Goal: Information Seeking & Learning: Learn about a topic

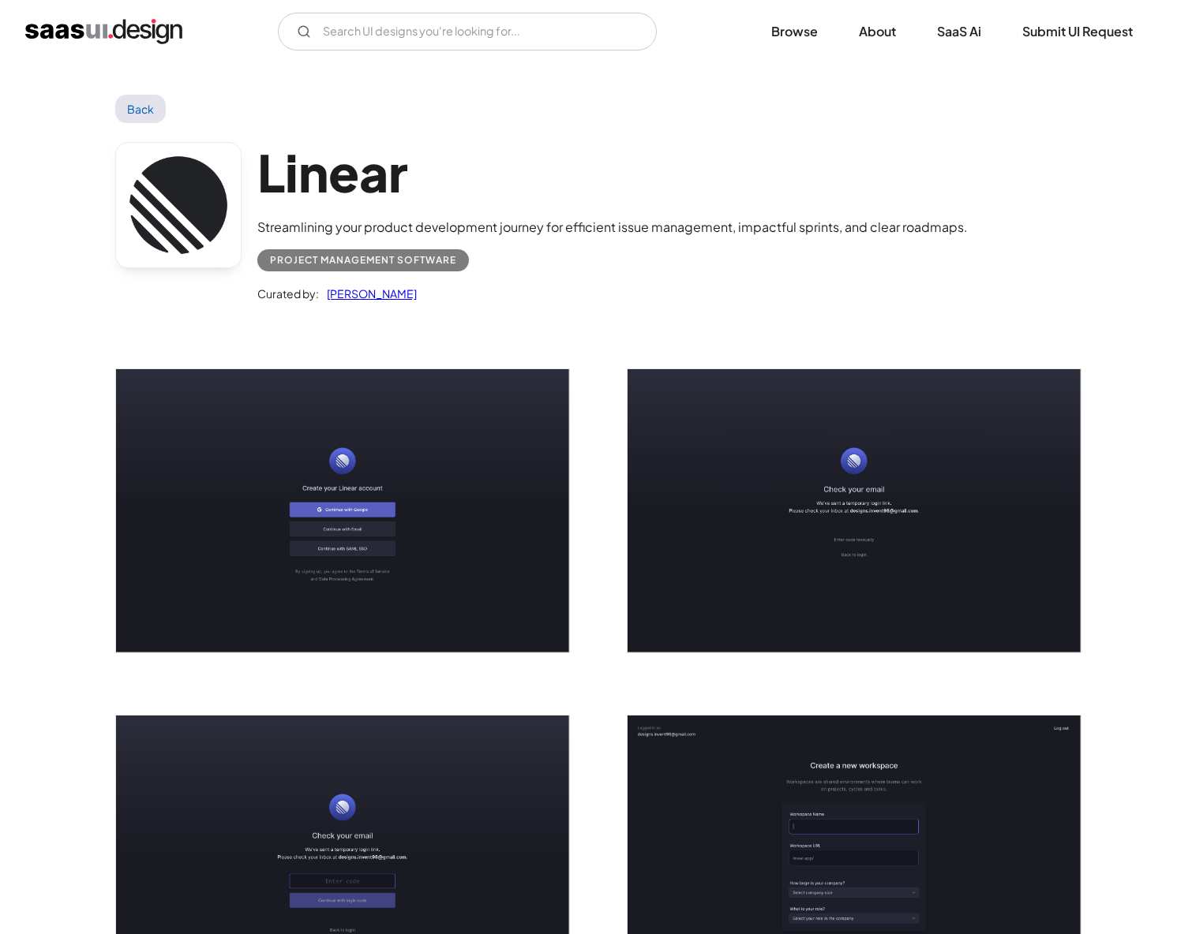
scroll to position [1916, 0]
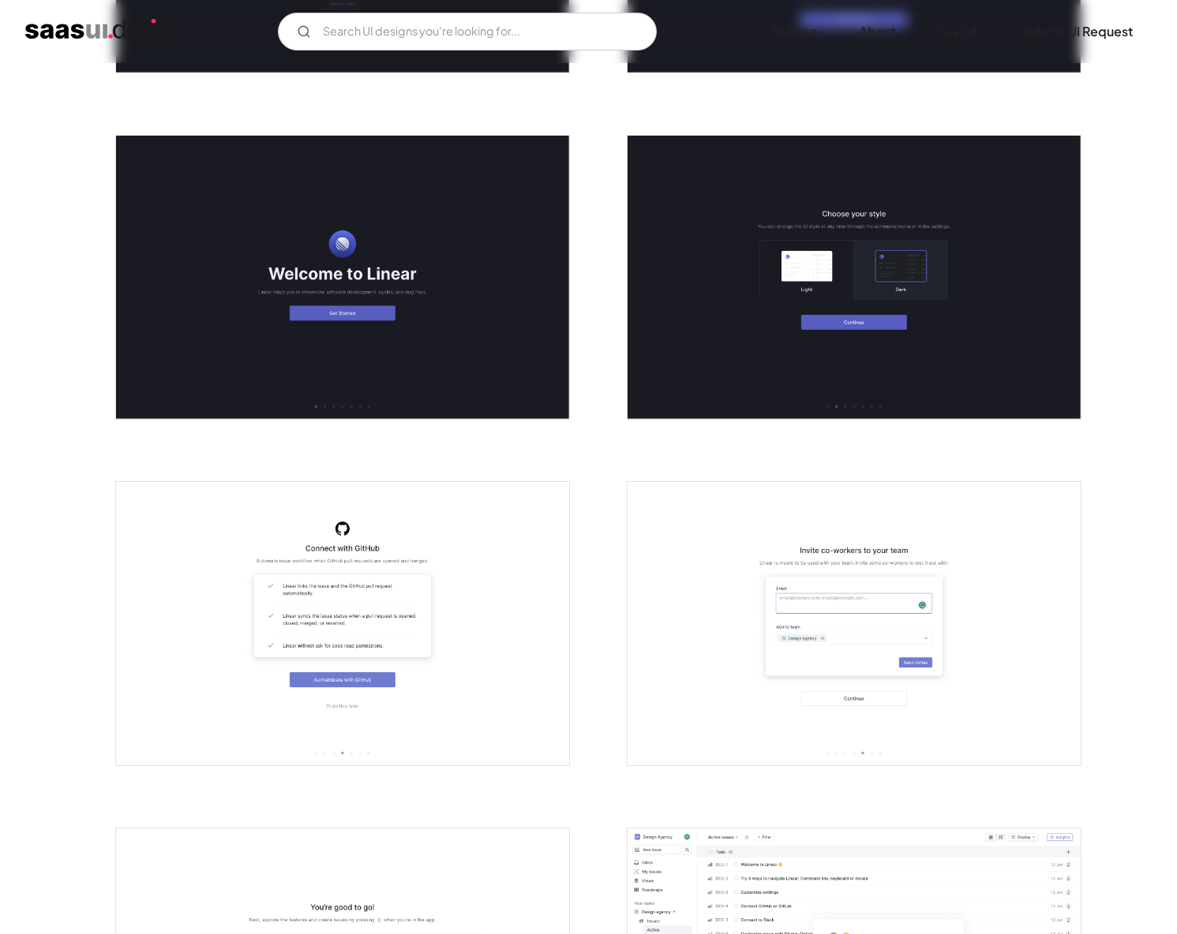
scroll to position [730, 0]
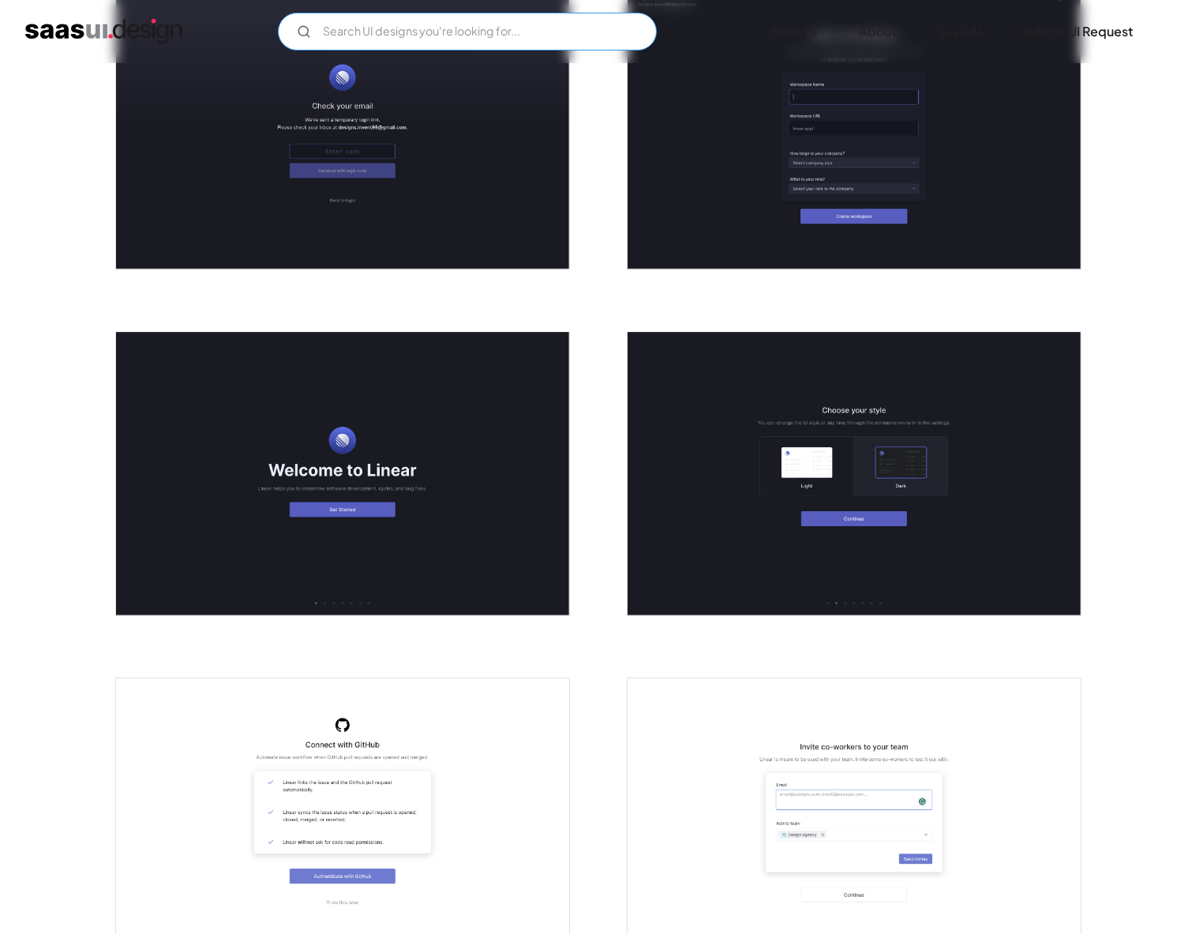
click at [393, 21] on input "Email Form" at bounding box center [467, 32] width 379 height 38
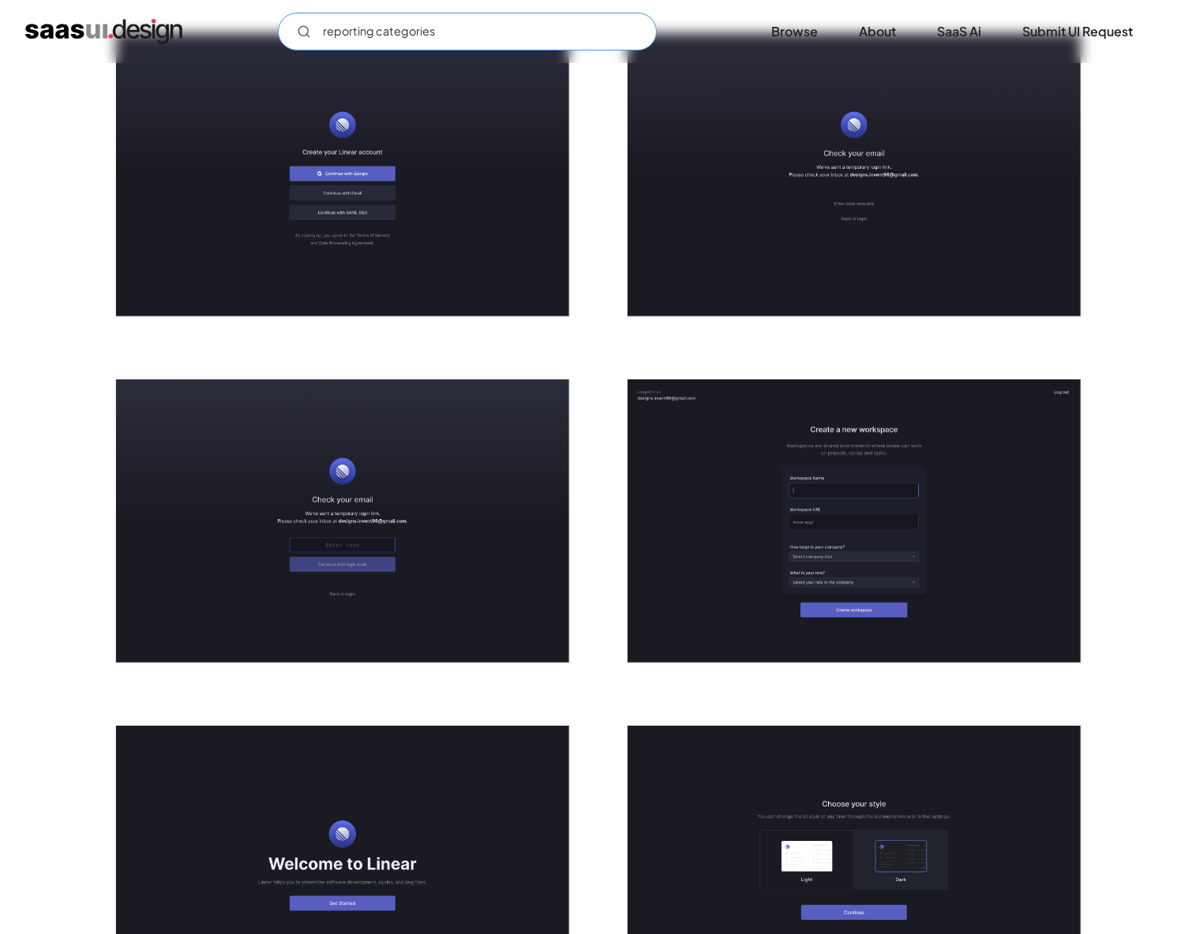
scroll to position [0, 0]
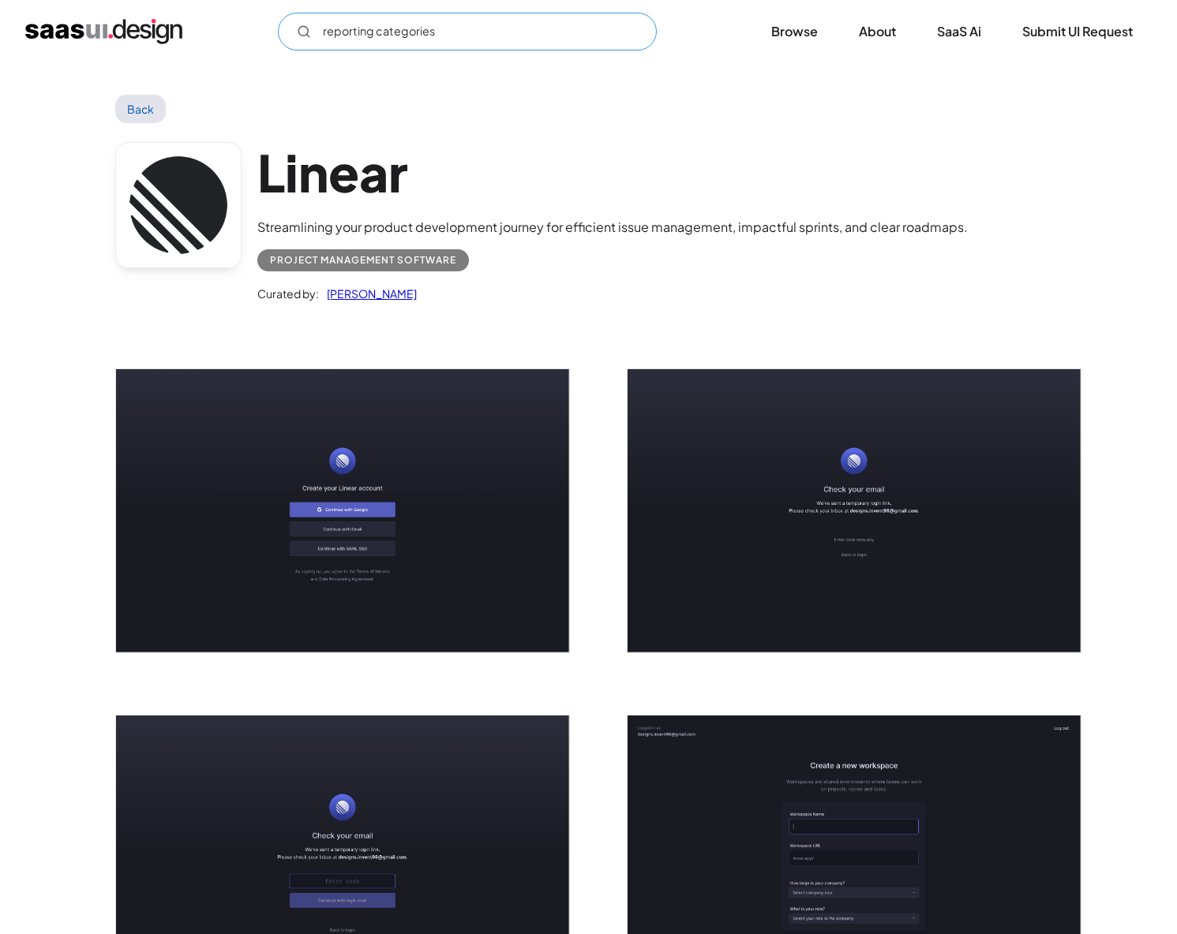
click at [440, 30] on input "reporting categories" at bounding box center [467, 32] width 379 height 38
type input "reporting categories"
click at [137, 32] on img "home" at bounding box center [103, 31] width 157 height 25
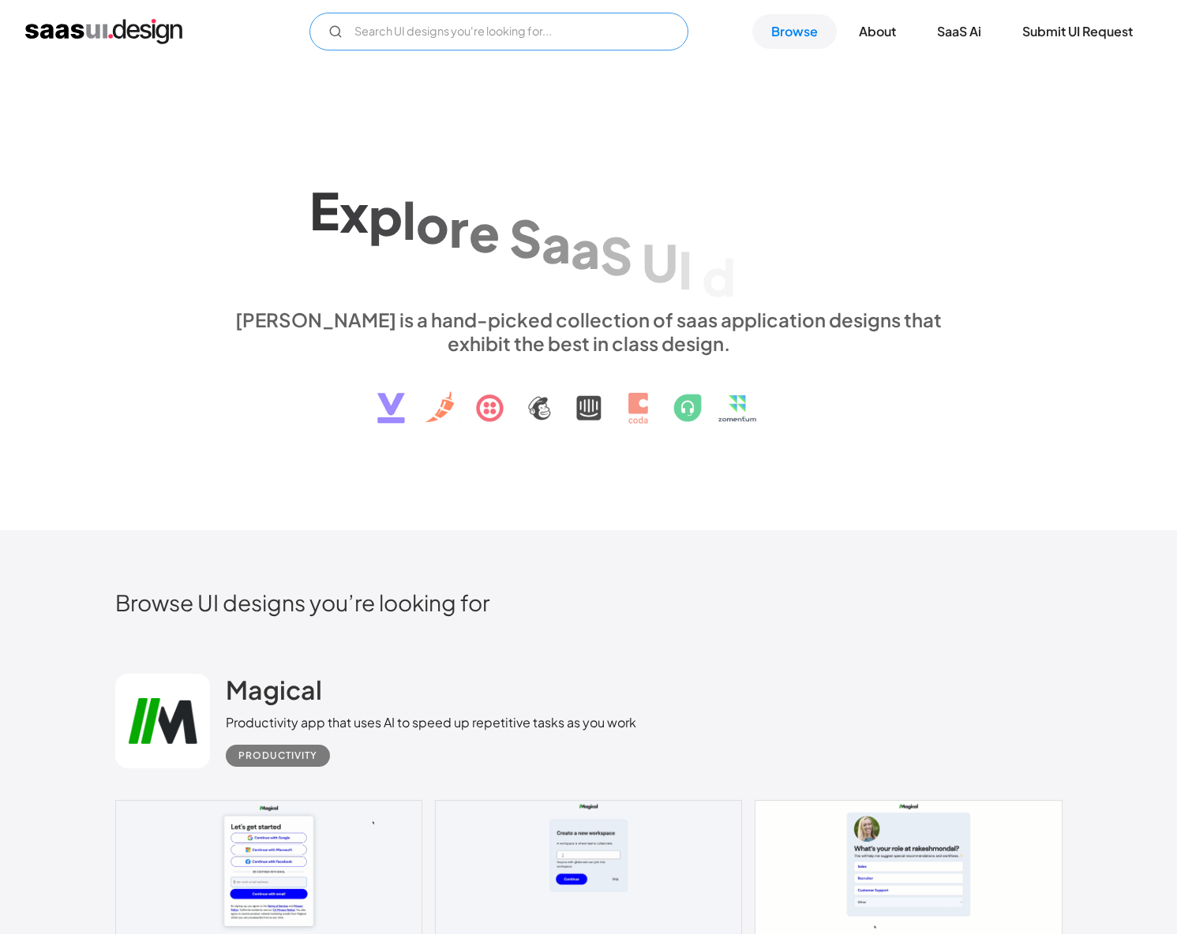
click at [448, 28] on input "Email Form" at bounding box center [498, 32] width 379 height 38
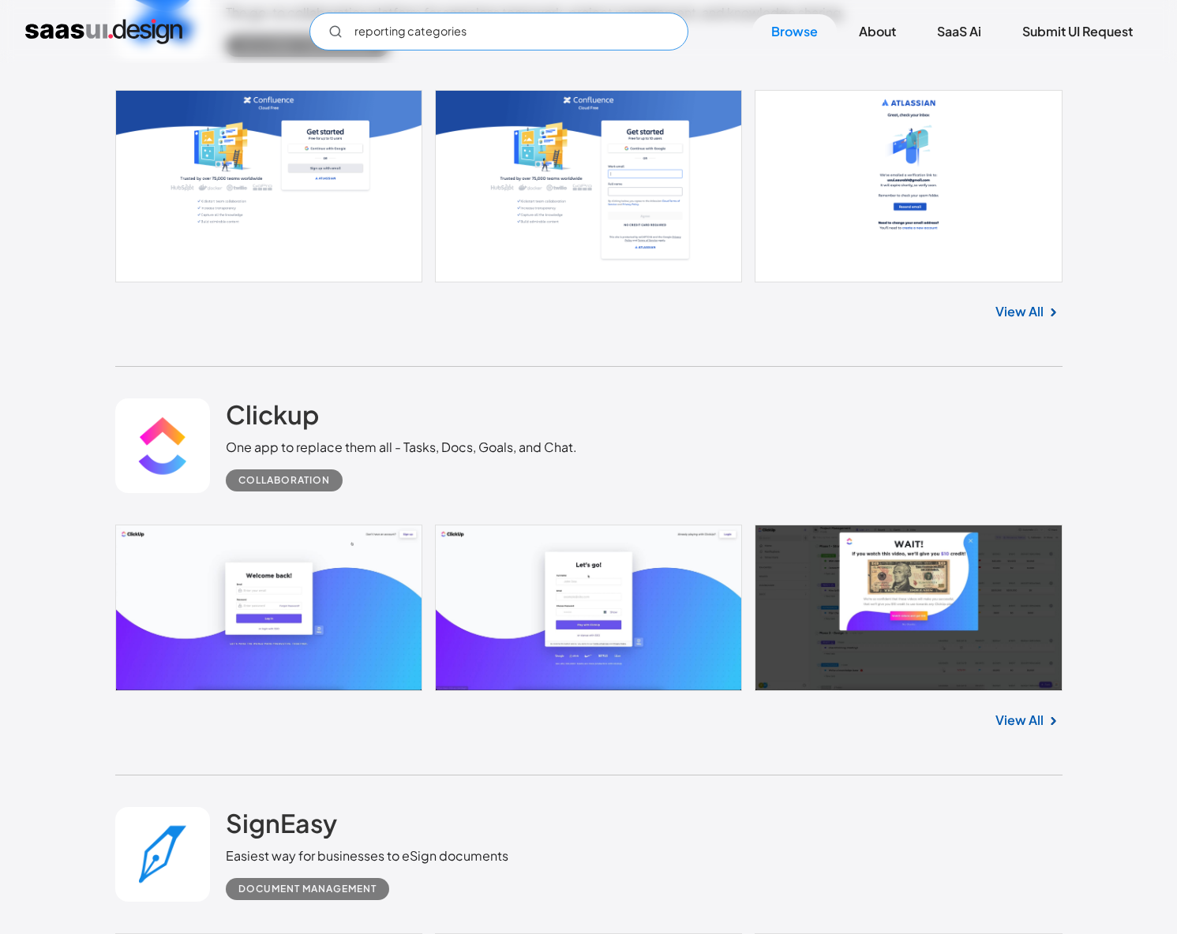
scroll to position [3677, 0]
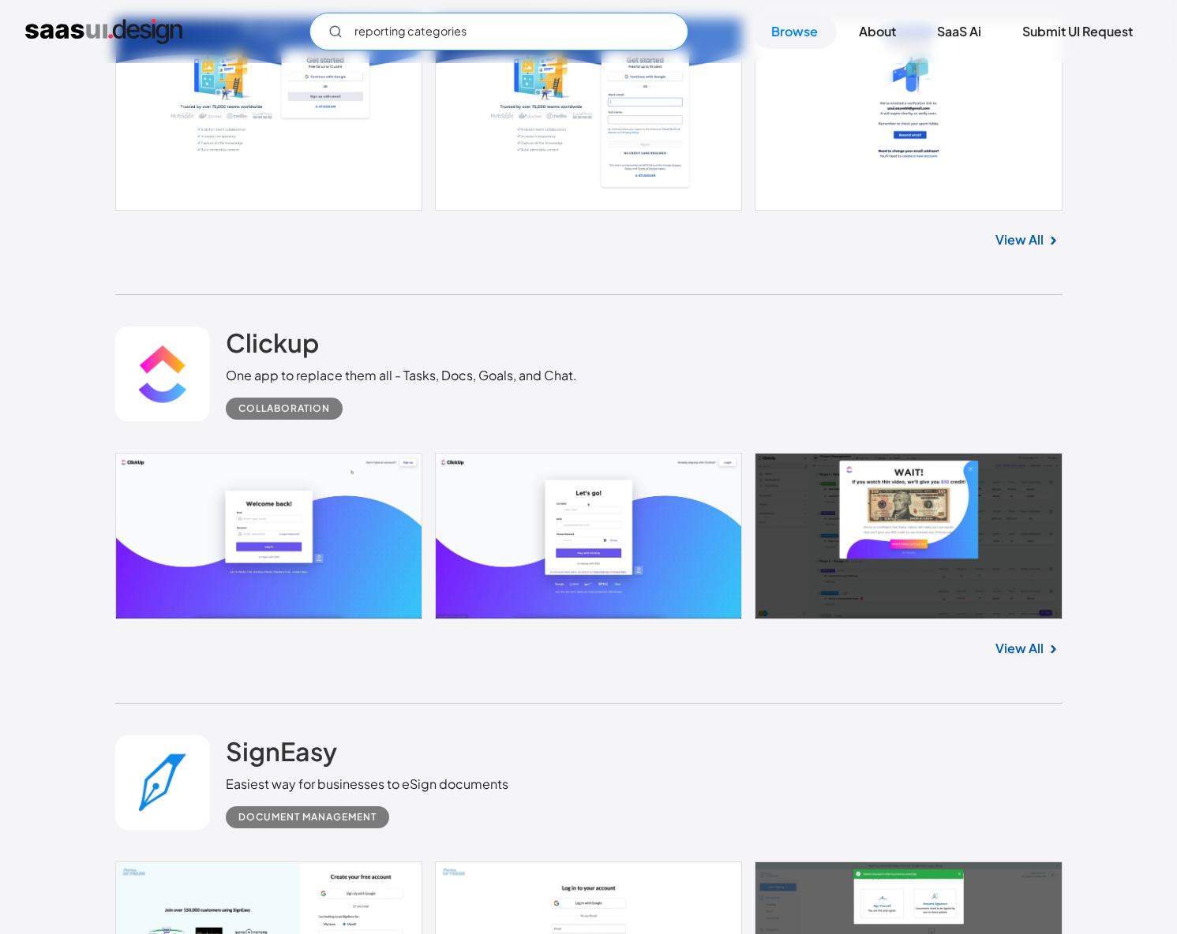
type input "reporting categories"
click at [1023, 649] on link "View All" at bounding box center [1019, 648] width 48 height 19
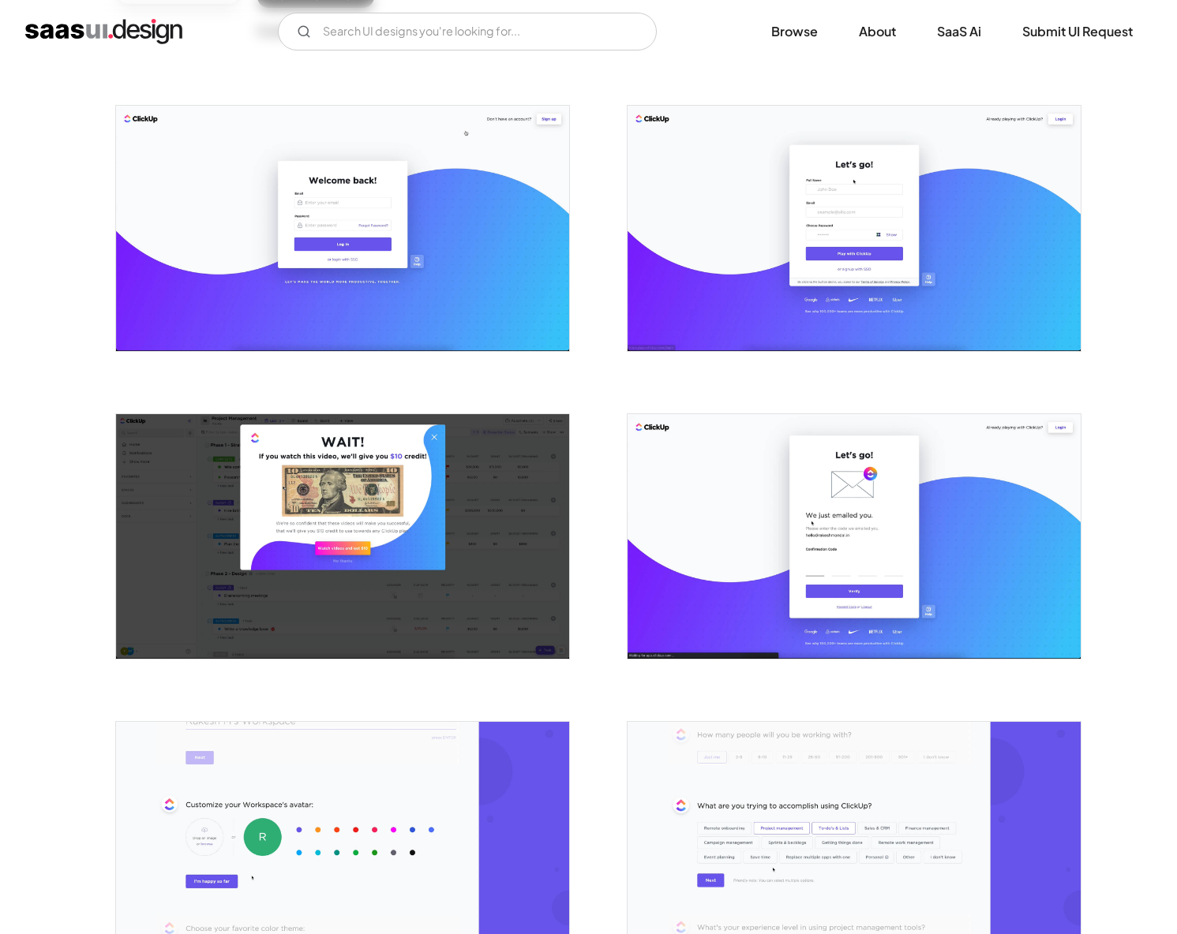
scroll to position [528, 0]
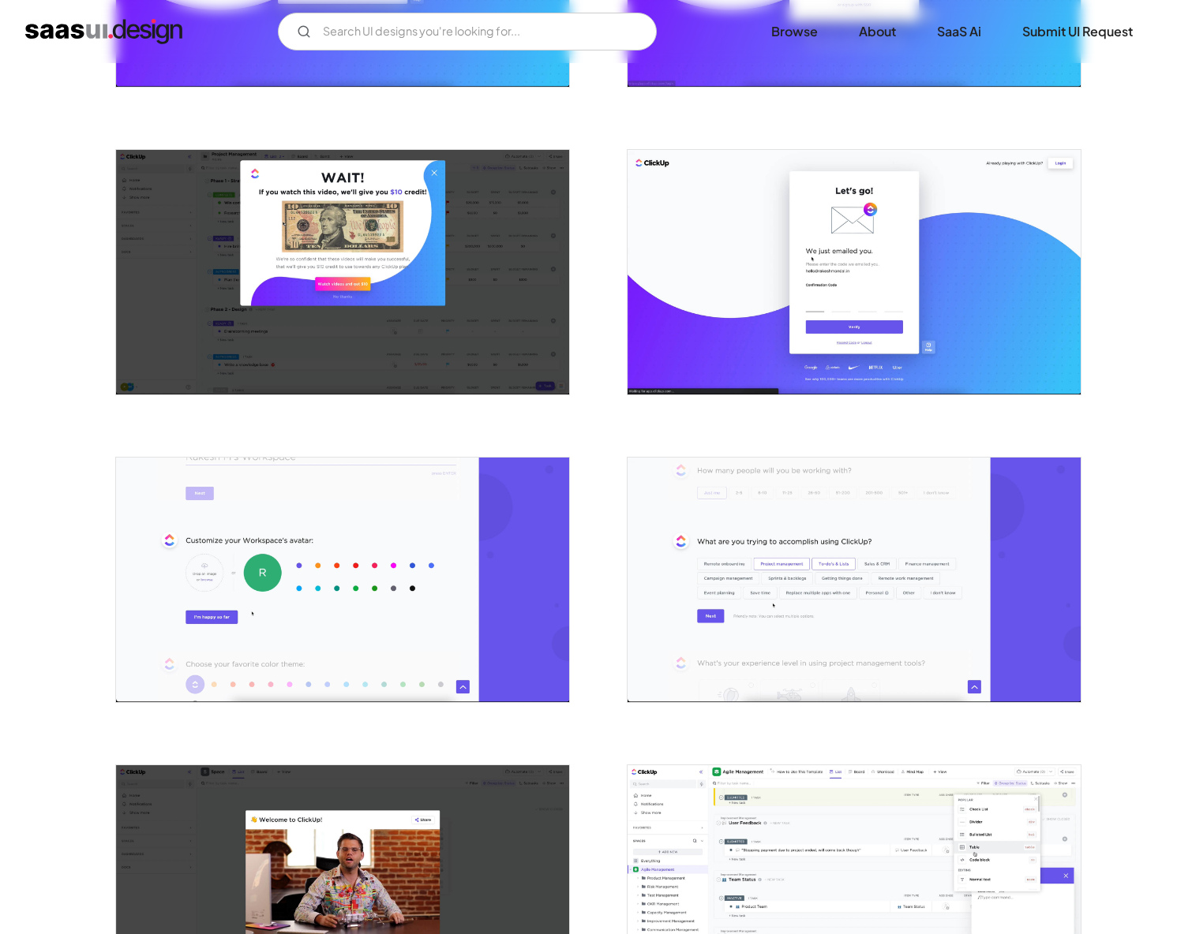
click at [710, 321] on img "open lightbox" at bounding box center [853, 272] width 453 height 245
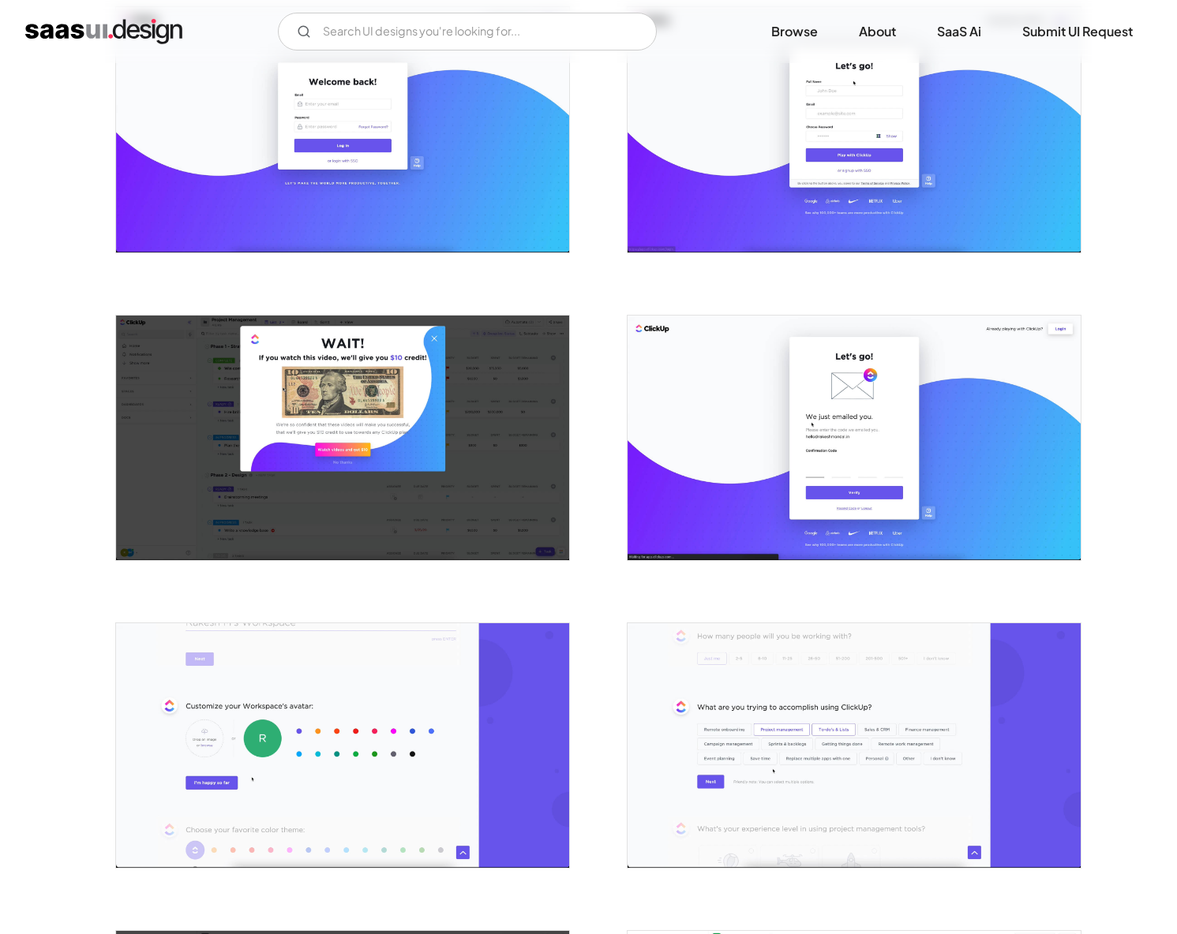
scroll to position [0, 0]
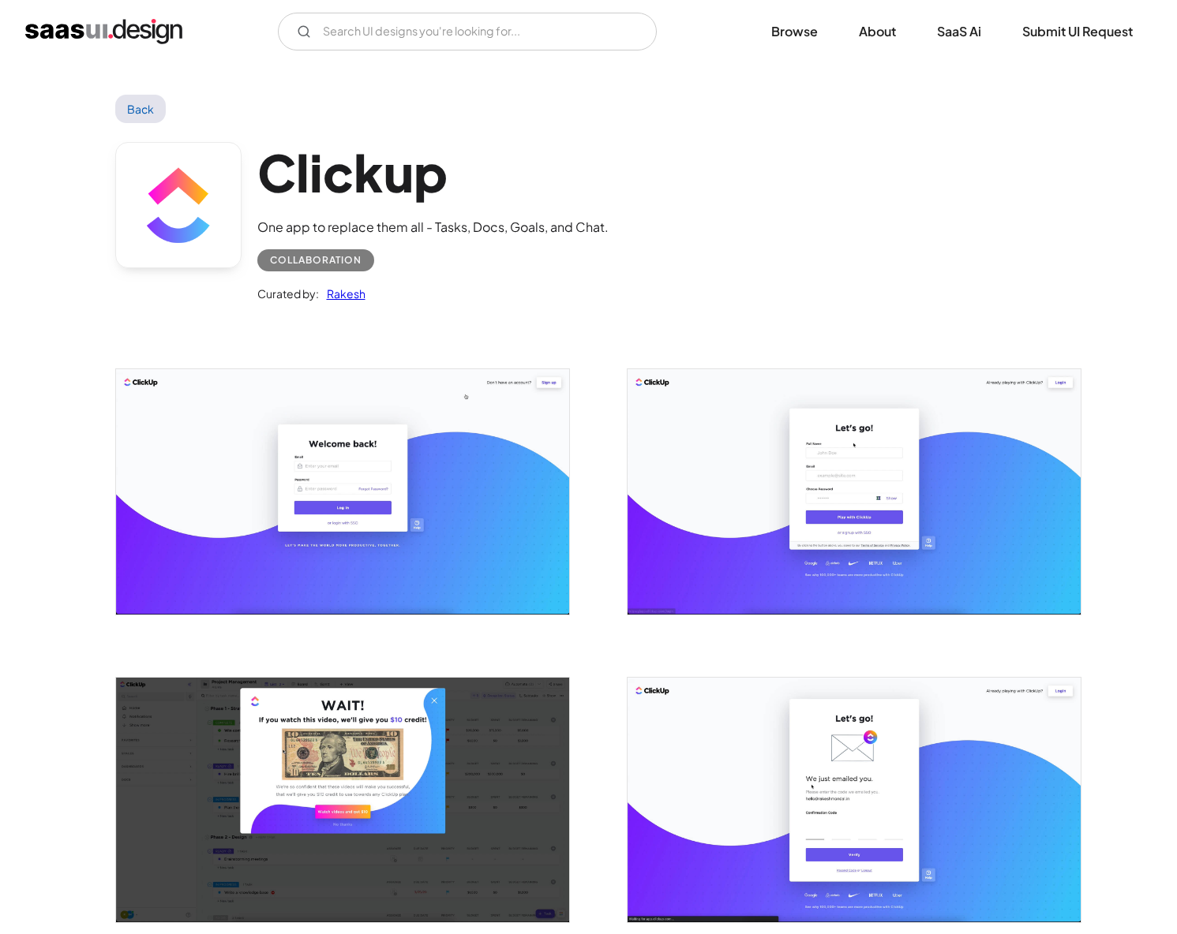
click at [118, 29] on img "home" at bounding box center [103, 31] width 157 height 25
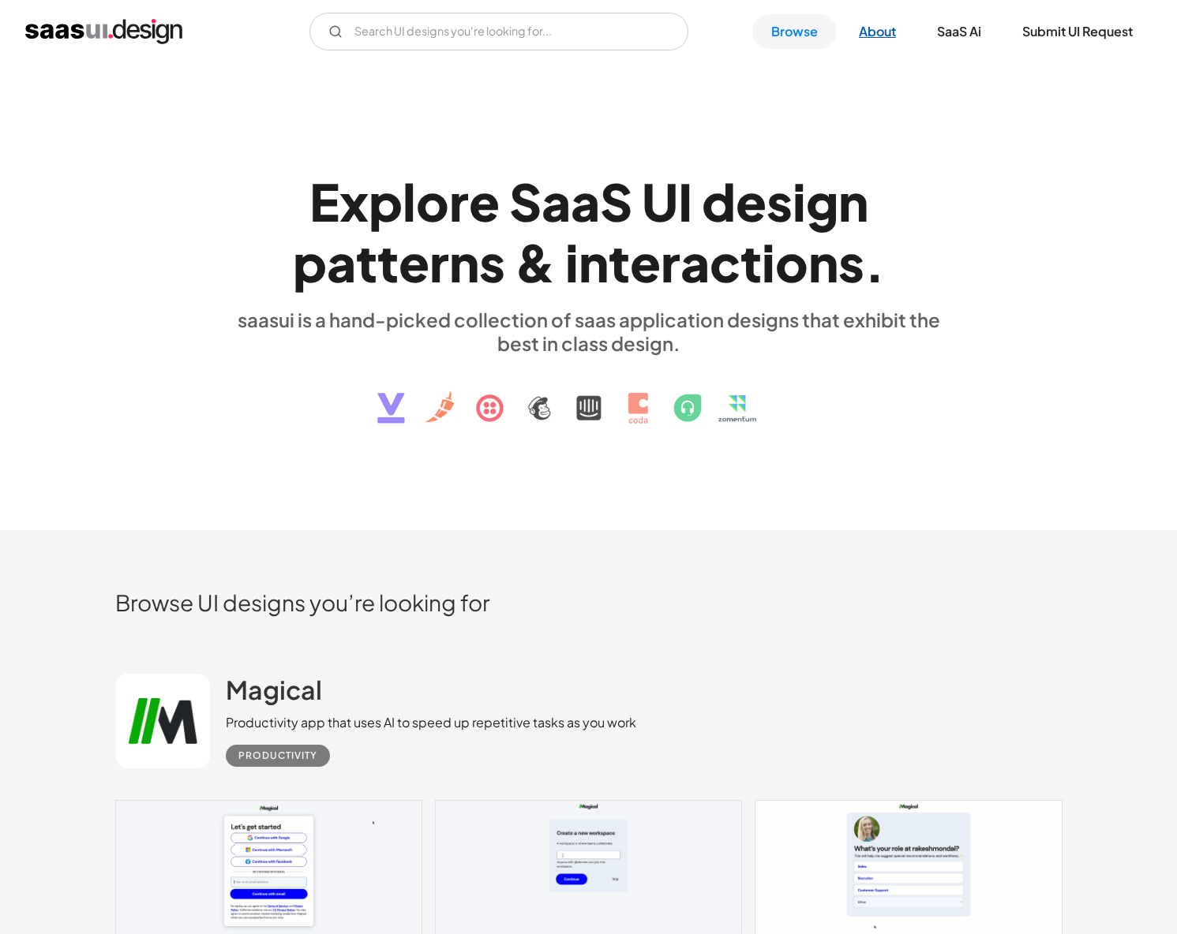
click at [868, 28] on link "About" at bounding box center [877, 31] width 75 height 35
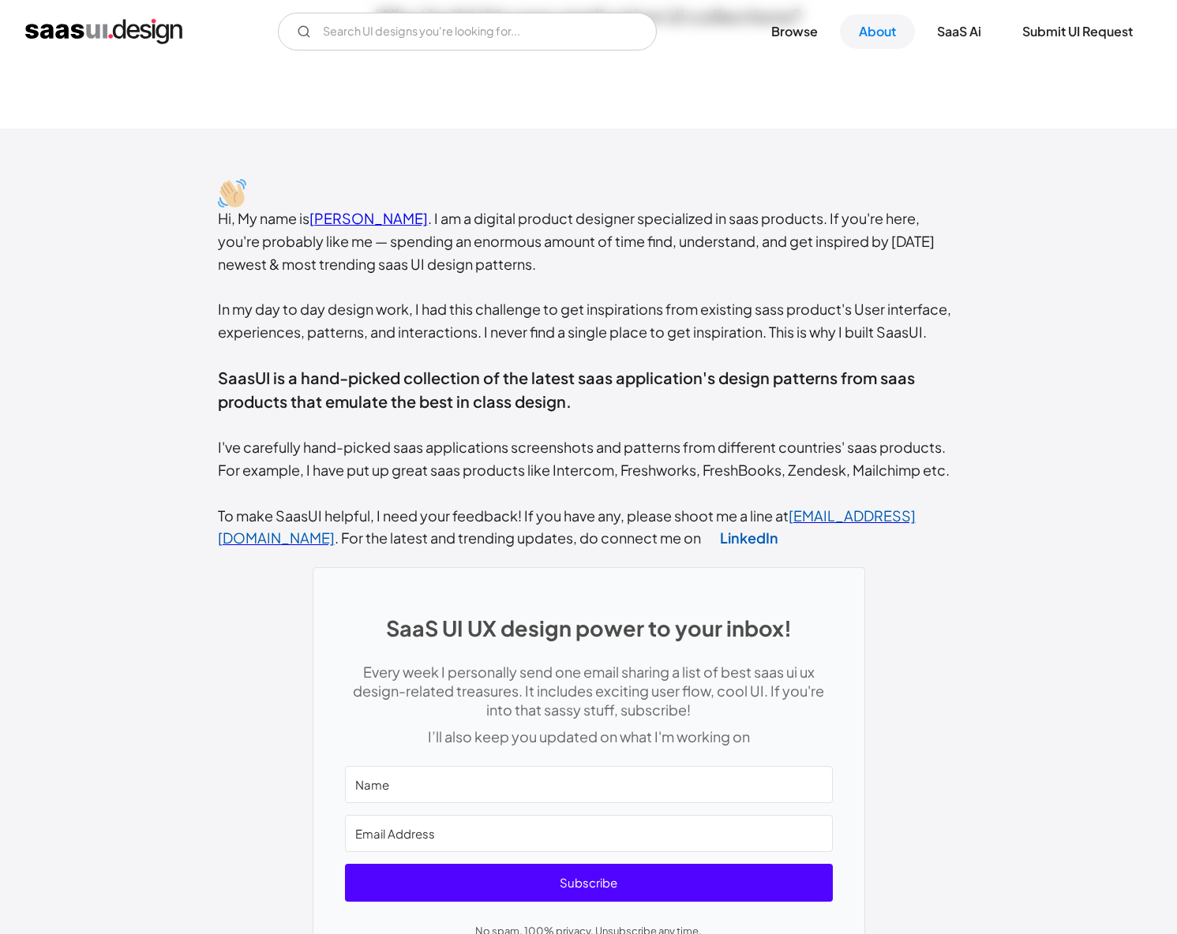
scroll to position [390, 0]
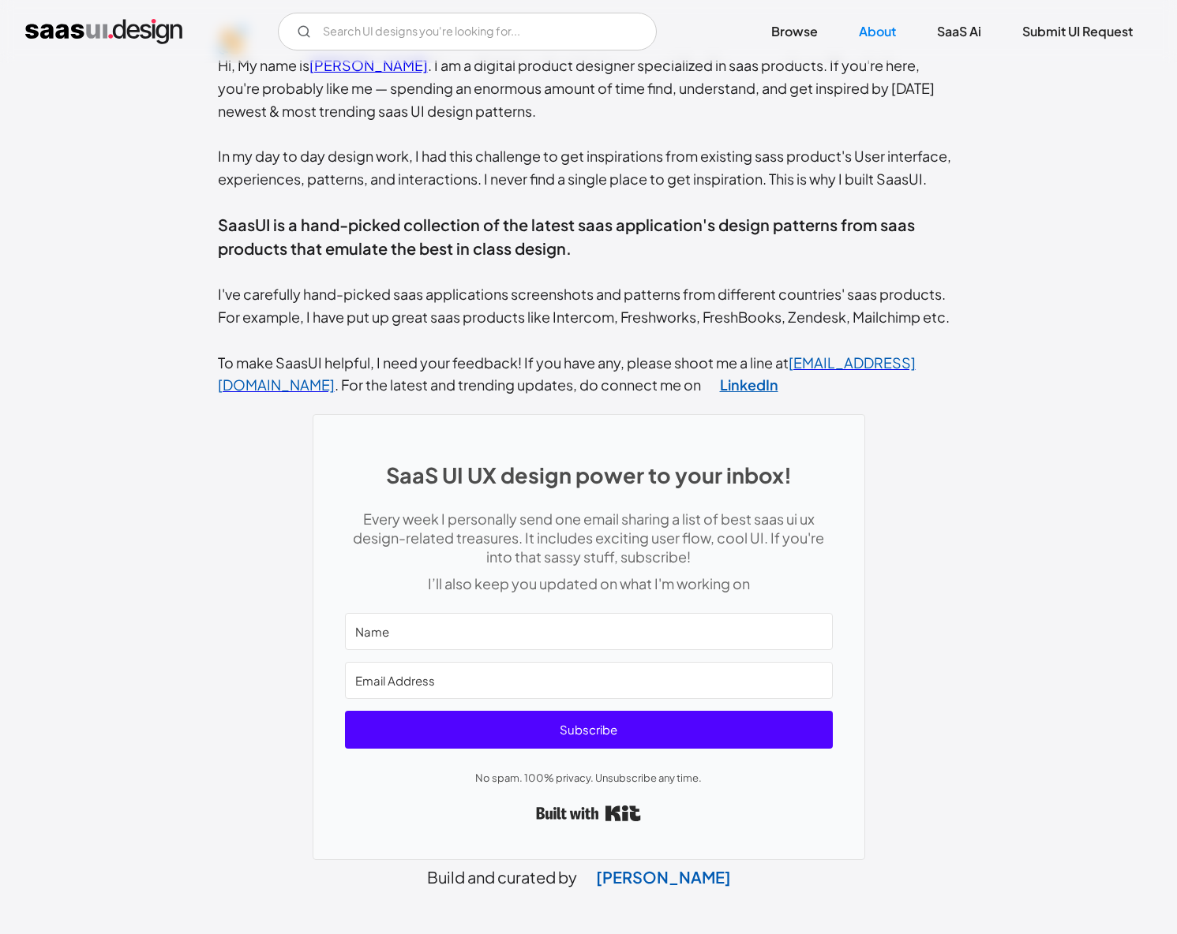
click at [701, 391] on link "LinkedIn" at bounding box center [749, 385] width 96 height 40
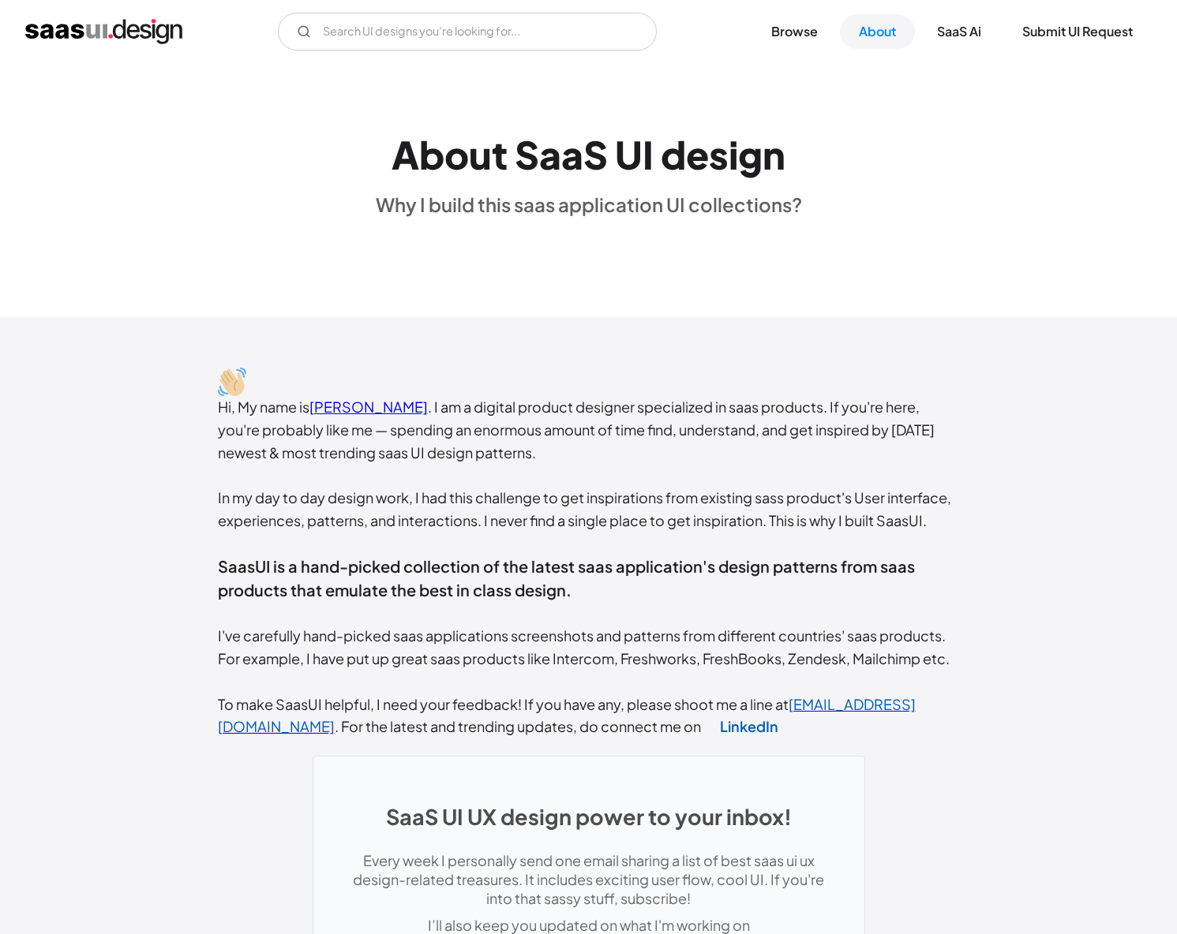
scroll to position [0, 0]
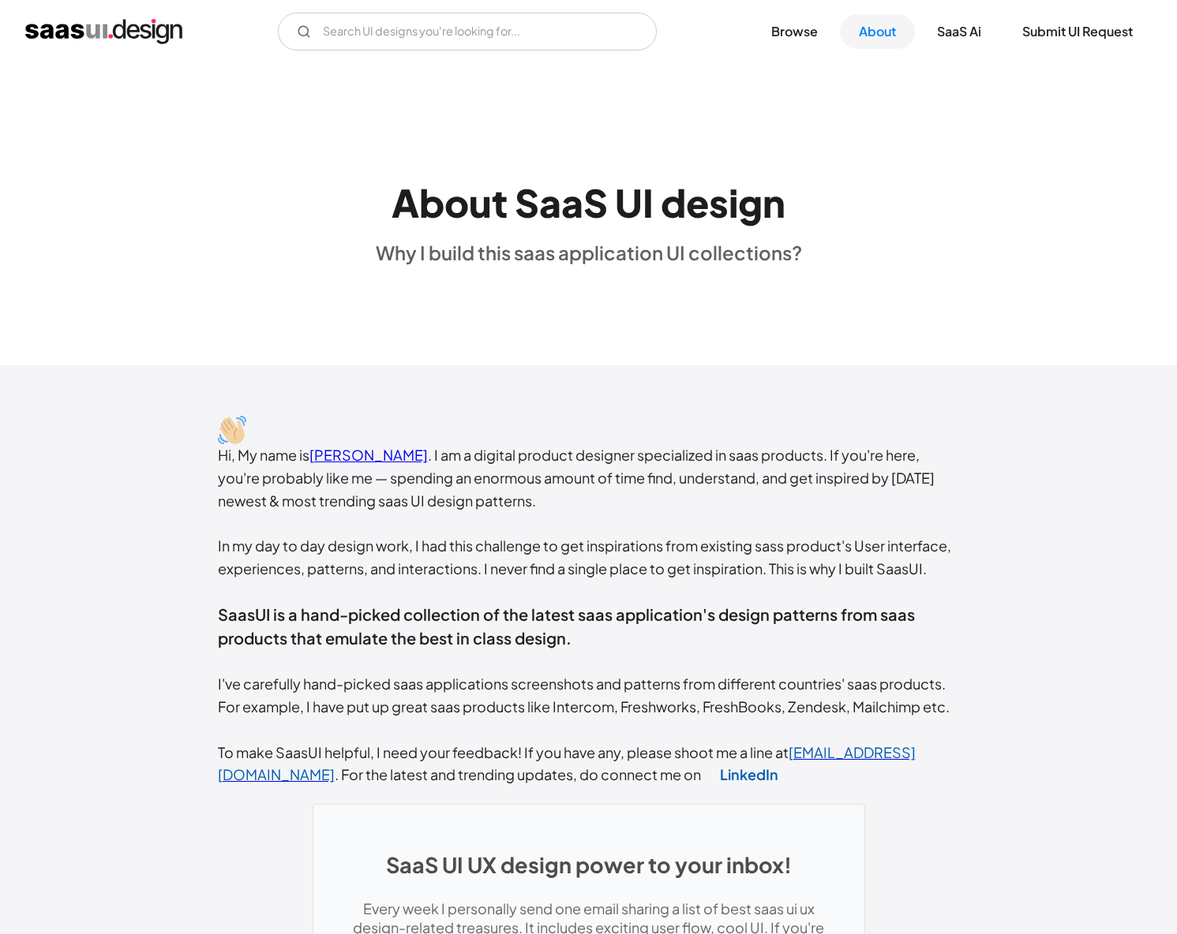
click at [152, 43] on div "V7 Labs Gen AI Application Design Best-in-class data labeling tool. GenAI Close…" at bounding box center [588, 32] width 1126 height 38
click at [154, 36] on img "home" at bounding box center [103, 31] width 157 height 25
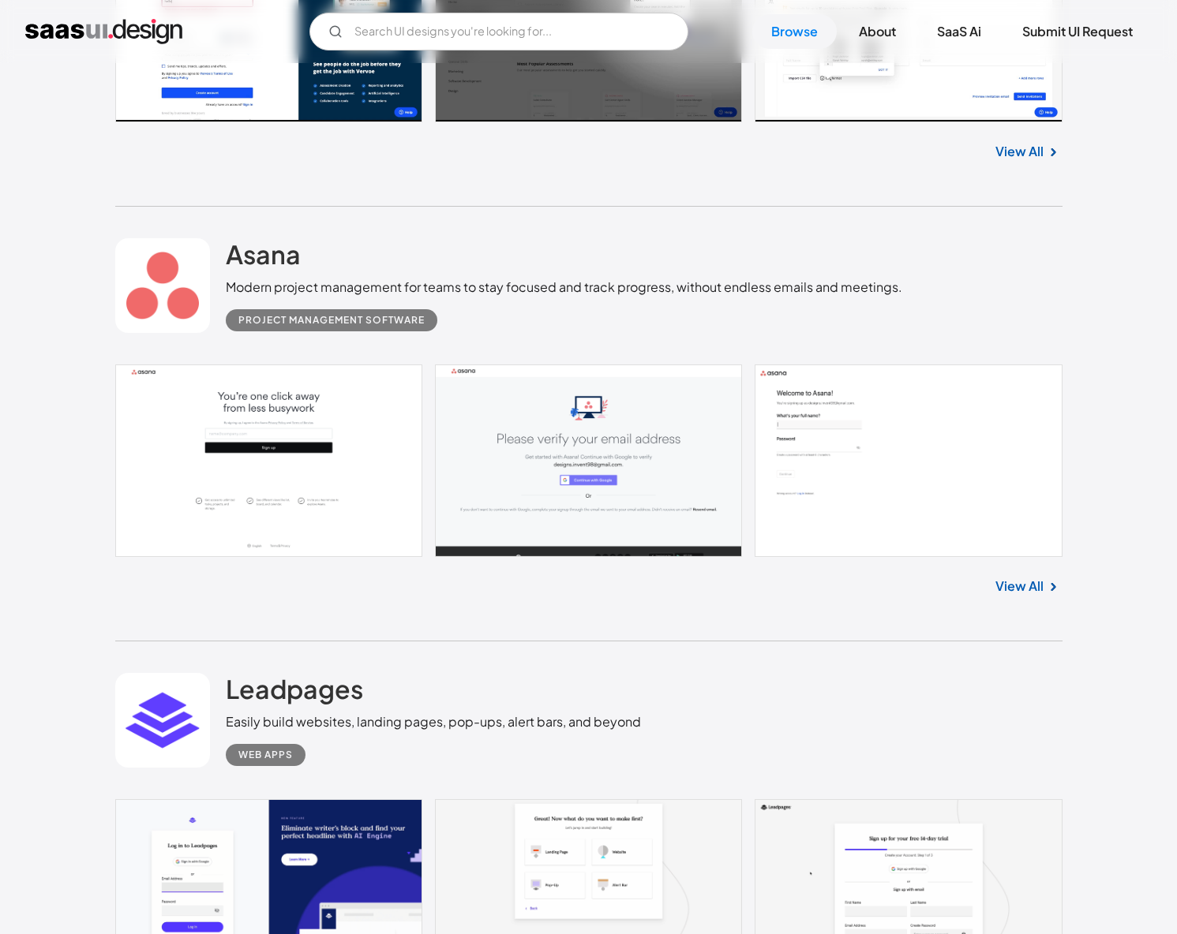
scroll to position [6825, 0]
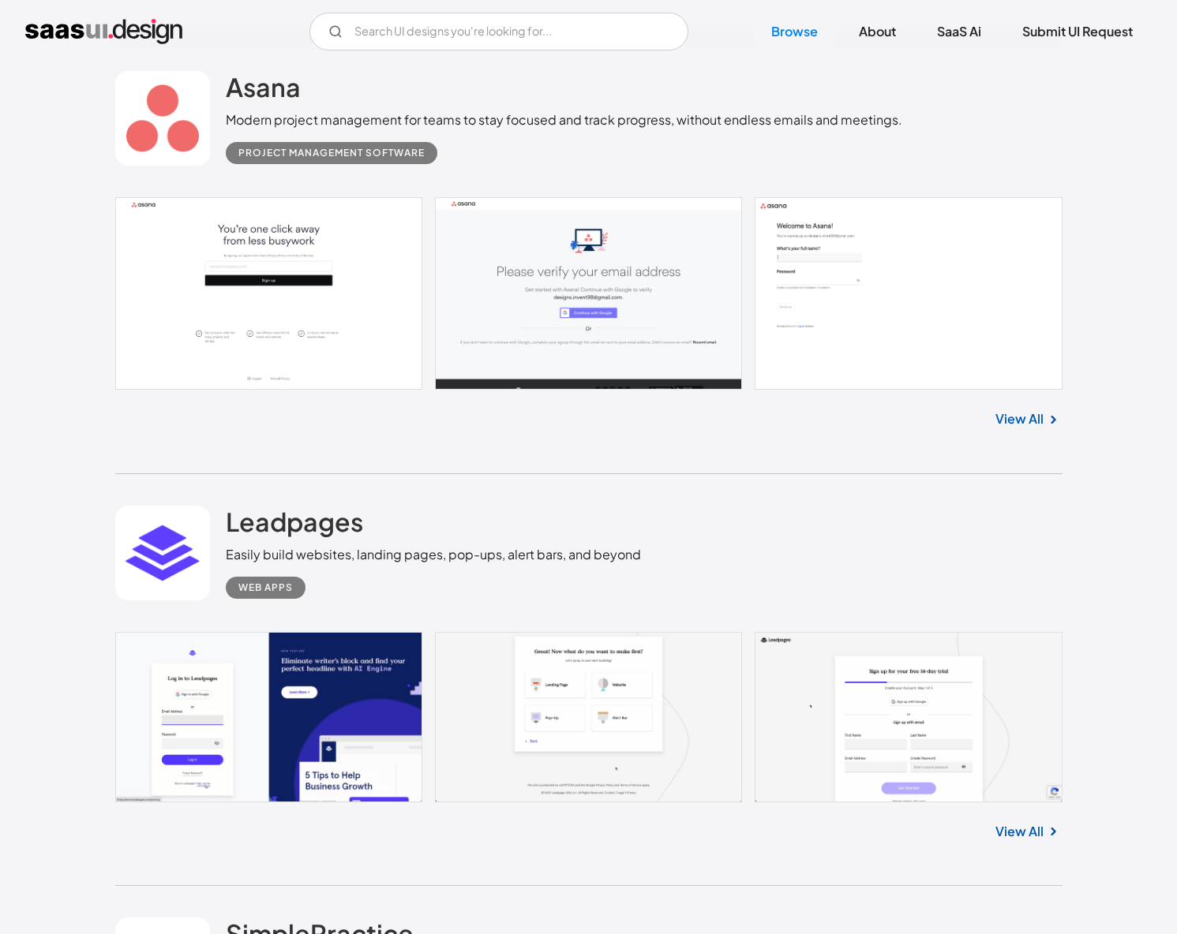
click at [1022, 424] on link "View All" at bounding box center [1019, 419] width 48 height 19
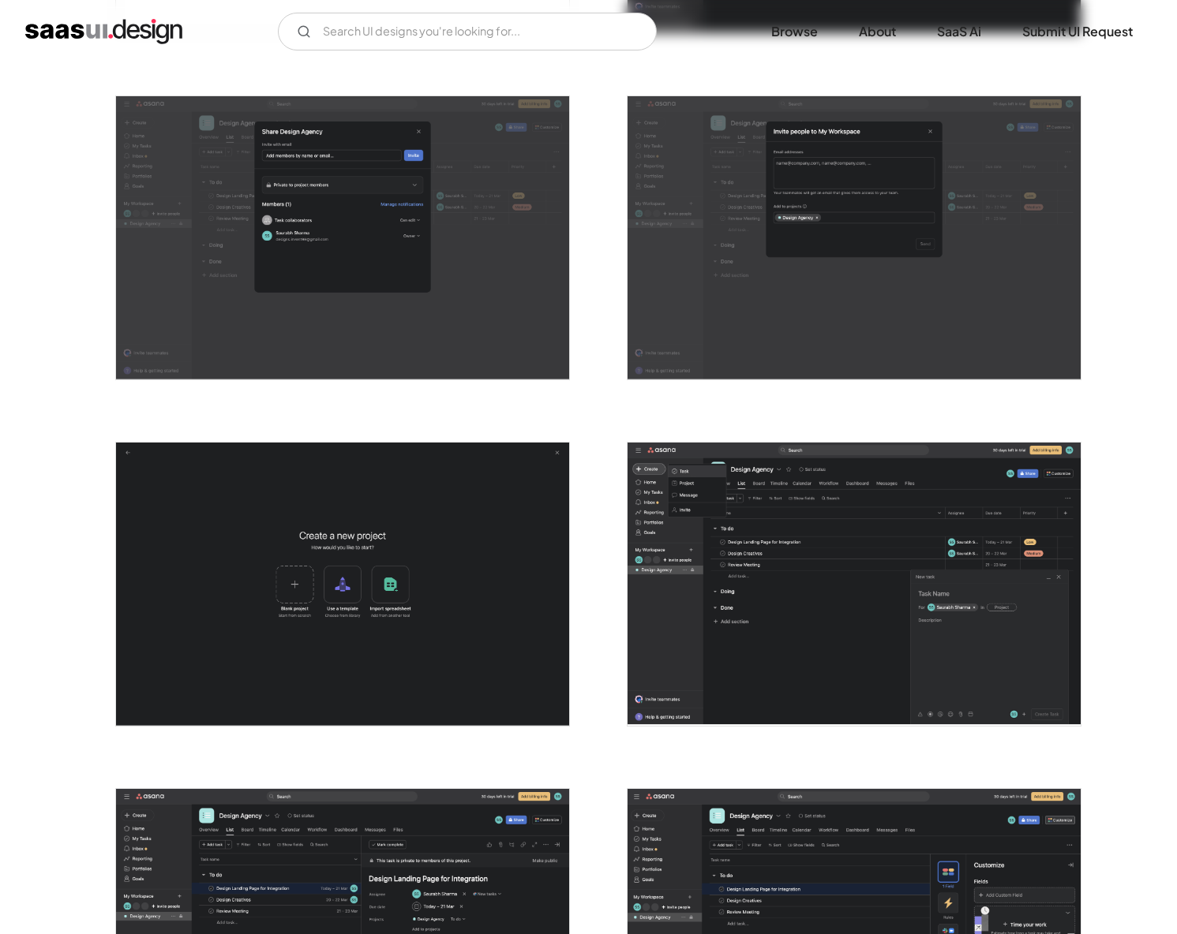
scroll to position [2346, 0]
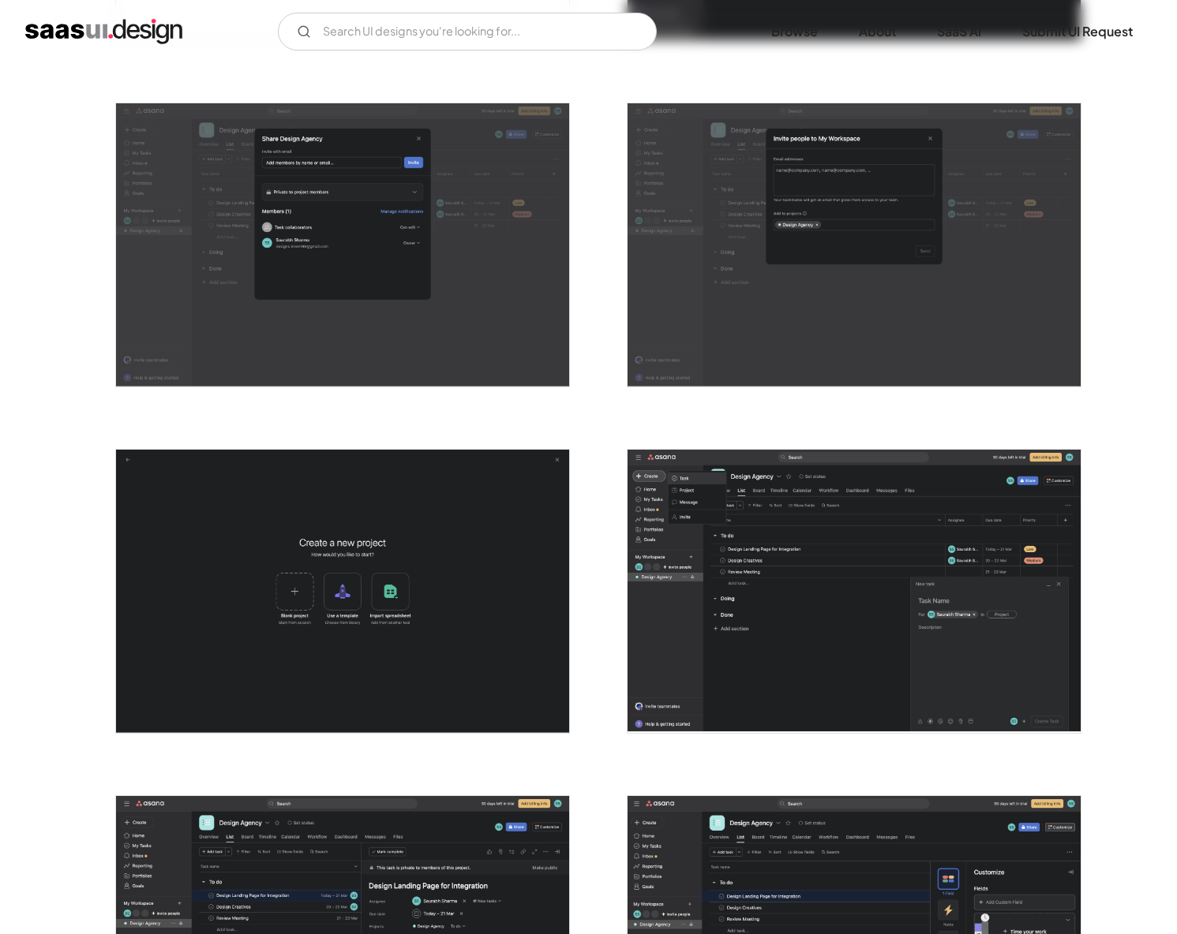
click at [466, 326] on img "open lightbox" at bounding box center [342, 244] width 453 height 283
